Goal: Task Accomplishment & Management: Manage account settings

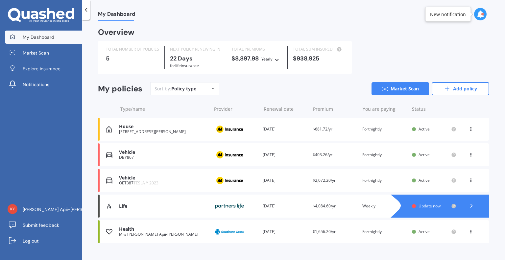
click at [470, 205] on polyline at bounding box center [471, 205] width 2 height 3
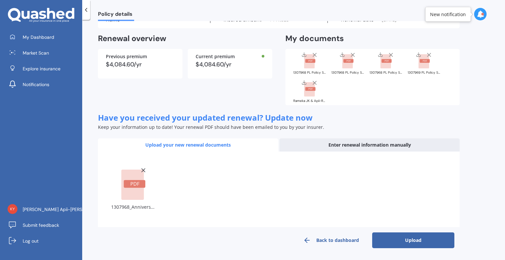
scroll to position [33, 0]
click at [424, 242] on button "Upload" at bounding box center [413, 241] width 82 height 16
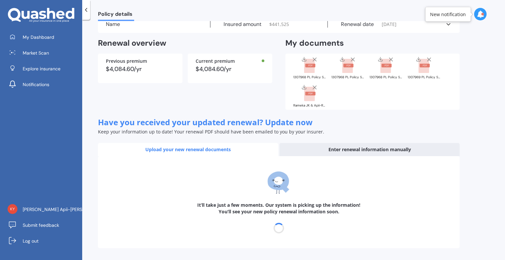
scroll to position [28, 0]
select select "27"
select select "09"
select select "2020"
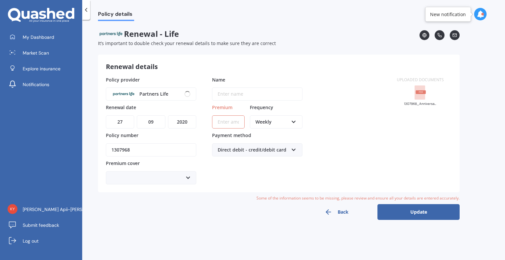
scroll to position [0, 0]
click at [132, 118] on select "DD 01 02 03 04 05 06 07 08 09 10 11 12 13 14 15 16 17 18 19 20 21 22 23 24 25 2…" at bounding box center [120, 121] width 28 height 13
select select "17"
click at [106, 115] on select "DD 01 02 03 04 05 06 07 08 09 10 11 12 13 14 15 16 17 18 19 20 21 22 23 24 25 2…" at bounding box center [120, 121] width 28 height 13
click at [147, 117] on select "MM 01 02 03 04 05 06 07 08 09 10 11 12" at bounding box center [151, 121] width 28 height 13
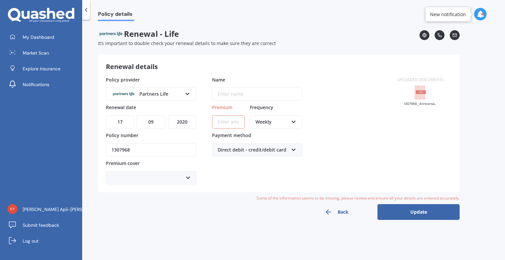
select select "10"
click at [137, 115] on select "MM 01 02 03 04 05 06 07 08 09 10 11 12" at bounding box center [151, 121] width 28 height 13
click at [180, 121] on select "YYYY 2027 2026 2025 2024 2023 2022 2021 2020 2019 2018 2017 2016 2015 2014 2013…" at bounding box center [182, 121] width 28 height 13
select select "2025"
click at [168, 115] on select "YYYY 2027 2026 2025 2024 2023 2022 2021 2020 2019 2018 2017 2016 2015 2014 2013…" at bounding box center [182, 121] width 28 height 13
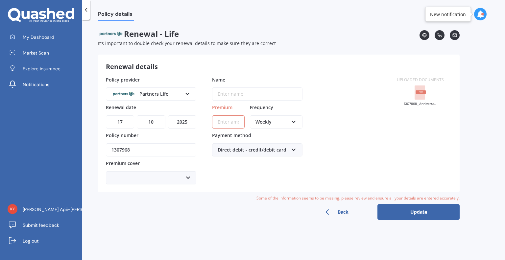
click at [236, 93] on div "Enter name" at bounding box center [230, 94] width 36 height 12
click at [287, 74] on div "Renewal details Policy provider Partners Life AA AIA AMP ANZ ASB Asteron Life B…" at bounding box center [279, 124] width 362 height 138
click at [225, 122] on input "Premium" at bounding box center [228, 121] width 33 height 13
type input "$8.00"
type input "$88.97"
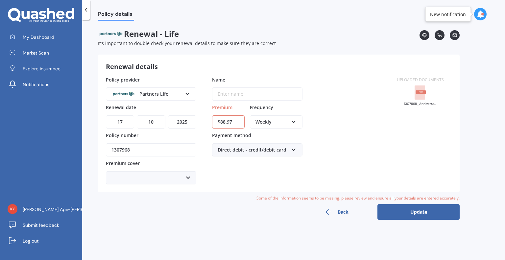
click at [268, 167] on div "Name Enter name Premium $88.97 Frequency Weekly Yearly Six-Monthly Quarterly Mo…" at bounding box center [257, 130] width 90 height 108
click at [422, 208] on button "Update" at bounding box center [418, 212] width 82 height 16
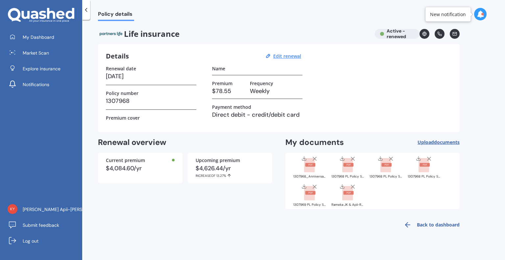
click at [409, 223] on icon at bounding box center [408, 225] width 8 height 8
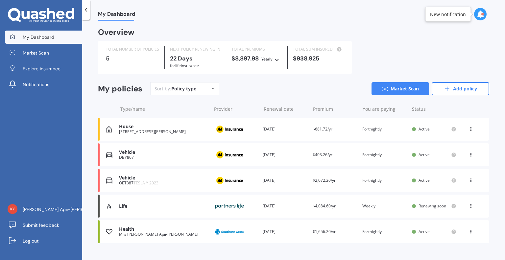
scroll to position [11, 0]
